Goal: Check status: Check status

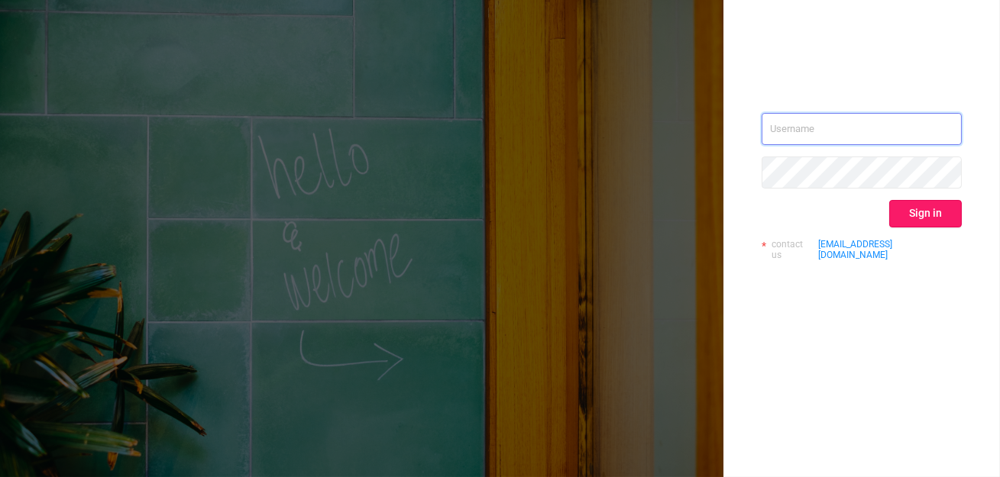
type input "[EMAIL_ADDRESS][DOMAIN_NAME]"
click at [901, 220] on button "Sign in" at bounding box center [925, 214] width 73 height 28
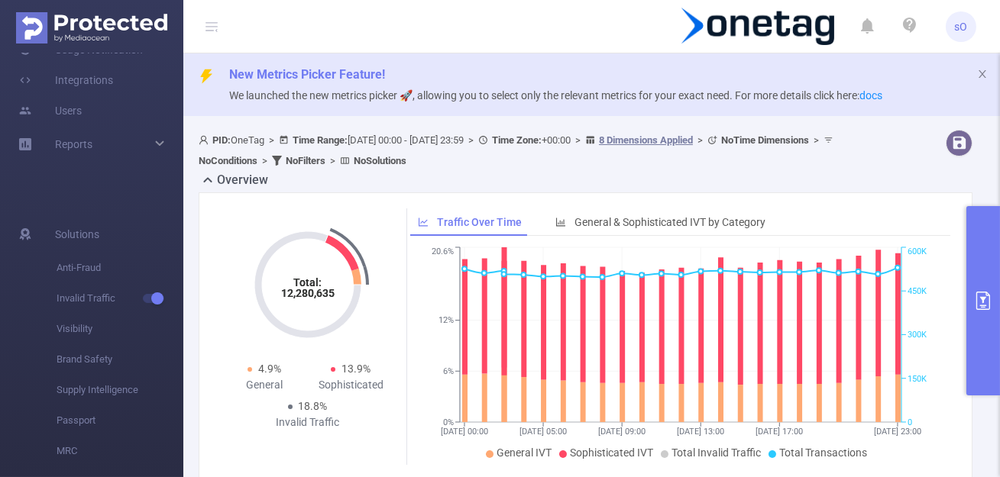
click at [982, 254] on button "primary" at bounding box center [983, 300] width 34 height 189
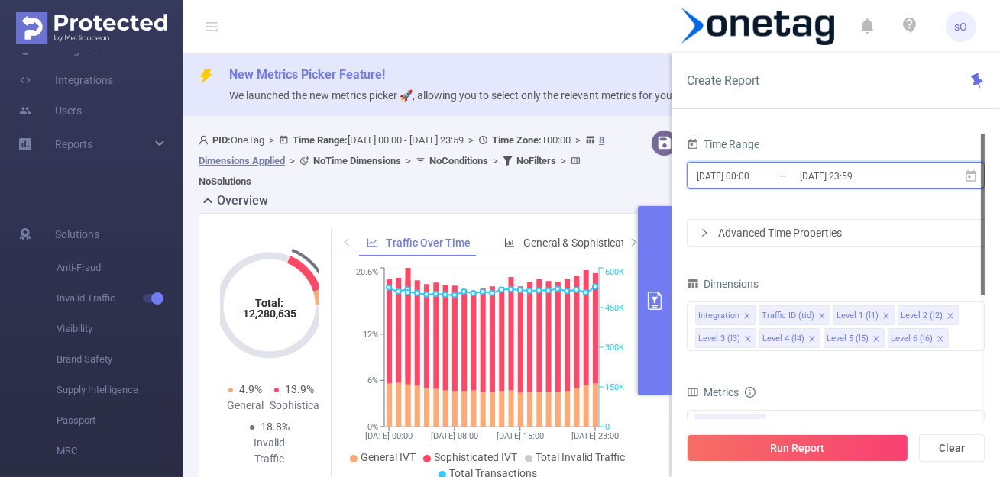
click at [853, 164] on span "[DATE] 00:00 _ [DATE] 23:59" at bounding box center [836, 175] width 298 height 27
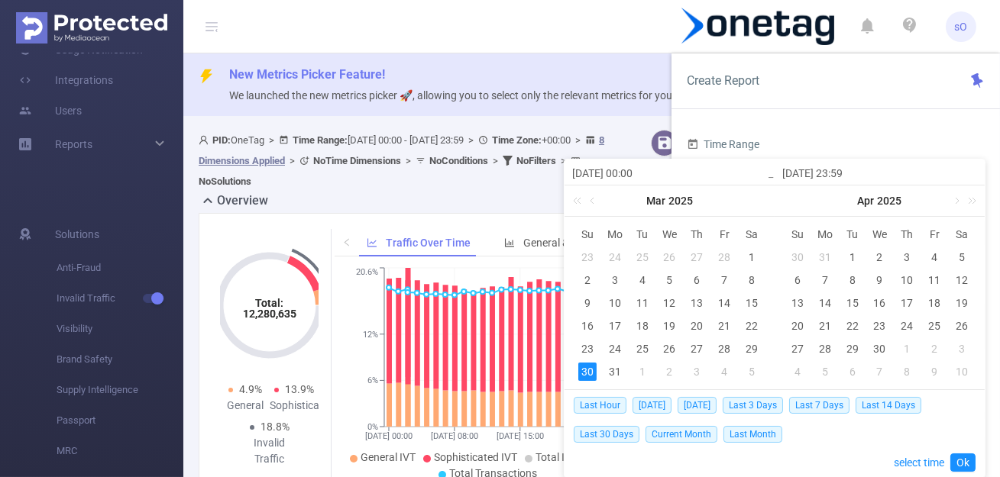
click at [691, 414] on div "Last Hour [DATE] [DATE] Last 3 Days Last 7 Days Last 14 Days Last 30 Days Curre…" at bounding box center [775, 419] width 402 height 58
click at [697, 410] on span "[DATE]" at bounding box center [697, 405] width 39 height 17
type input "[DATE] 00:00"
type input "[DATE] 23:59"
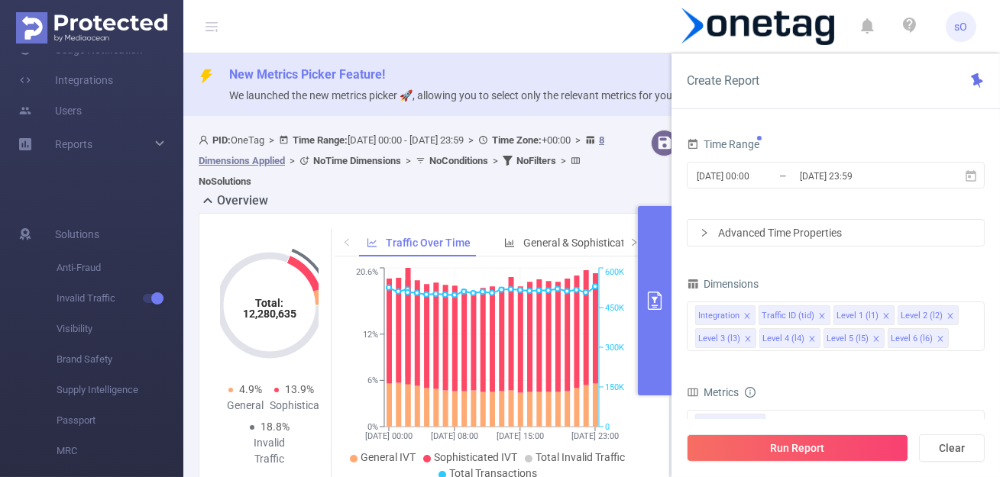
click at [742, 463] on div "Run Report Clear" at bounding box center [836, 448] width 328 height 58
click at [733, 441] on button "Run Report" at bounding box center [798, 449] width 222 height 28
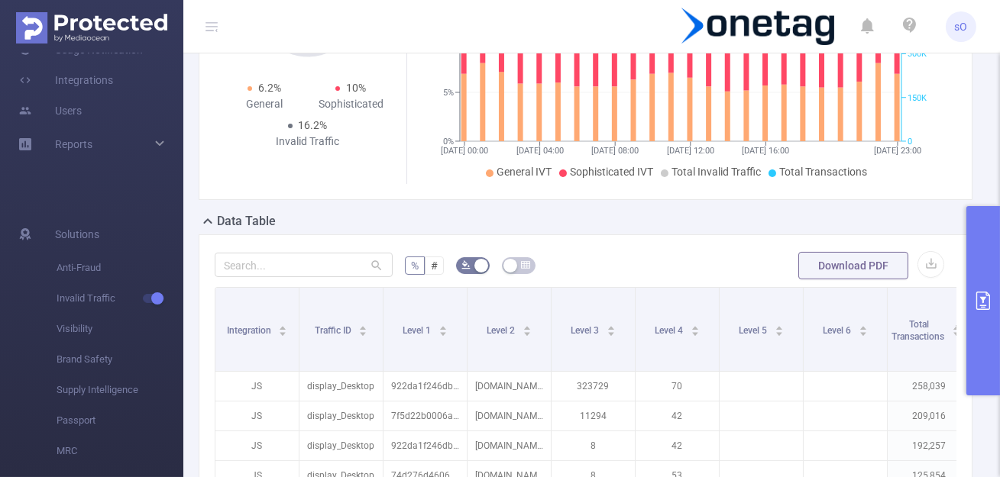
scroll to position [290, 0]
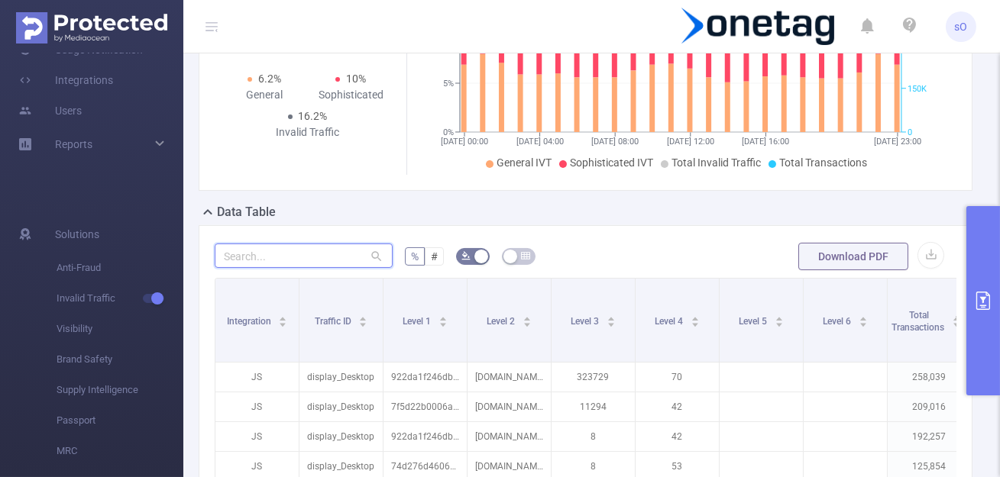
click at [282, 254] on input "text" at bounding box center [304, 256] width 178 height 24
paste input "7762f41ee0fb798"
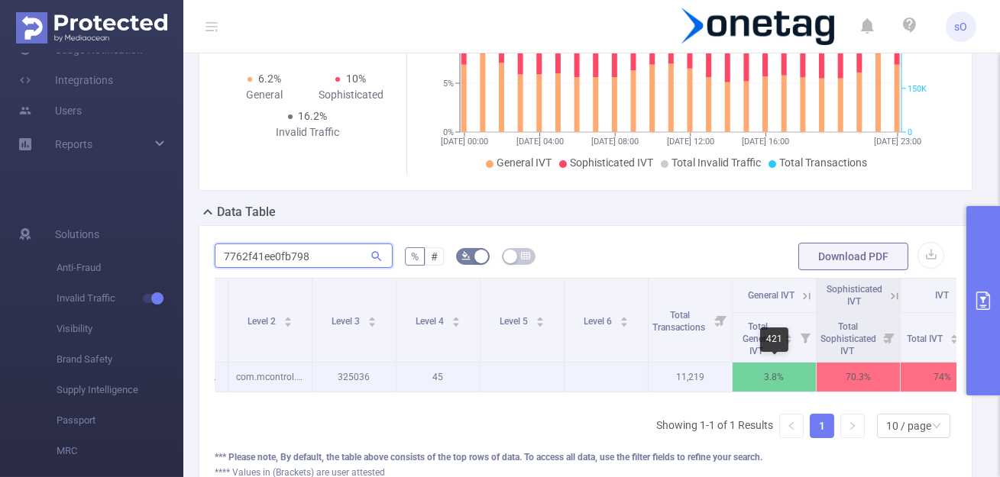
scroll to position [0, 270]
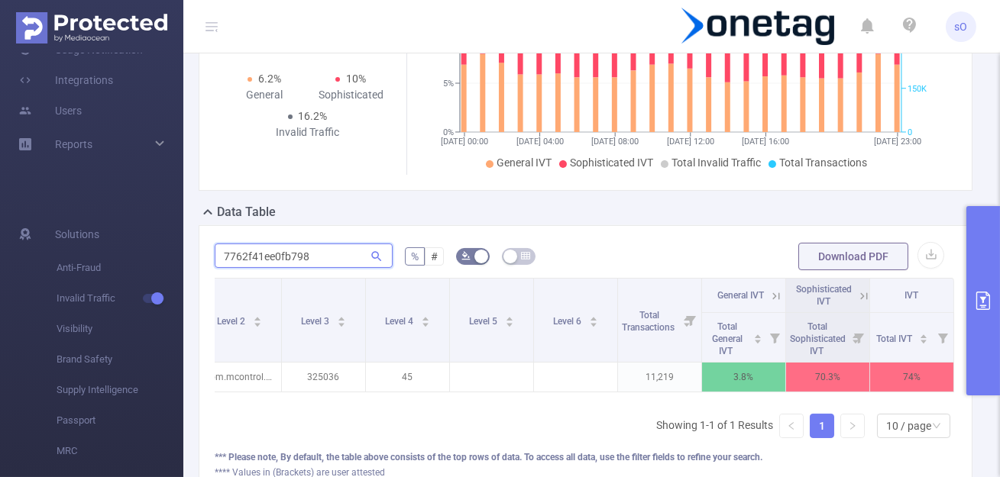
type input "7762f41ee0fb798"
